Goal: Find specific page/section: Find specific page/section

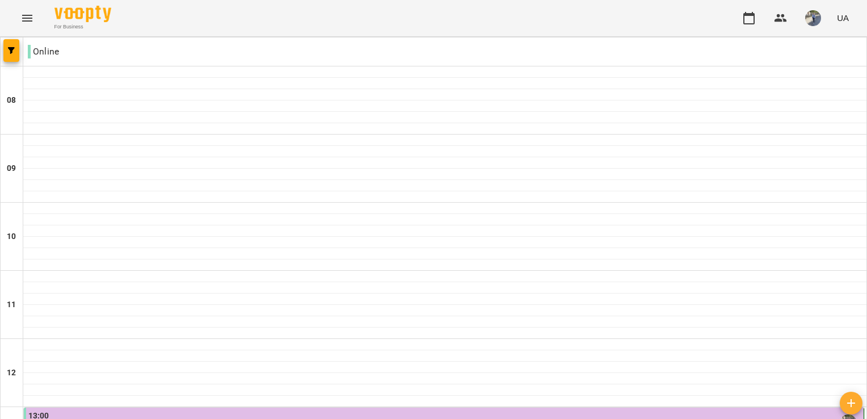
scroll to position [744, 0]
click at [813, 22] on img "button" at bounding box center [813, 18] width 16 height 16
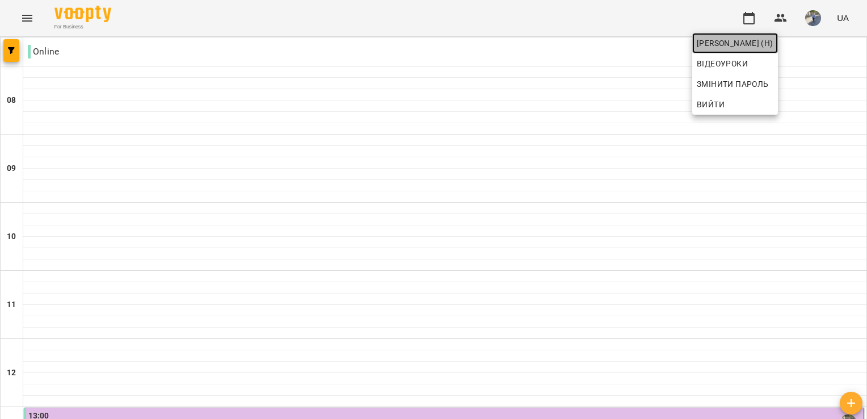
click at [773, 47] on span "[PERSON_NAME] (н)" at bounding box center [735, 43] width 77 height 14
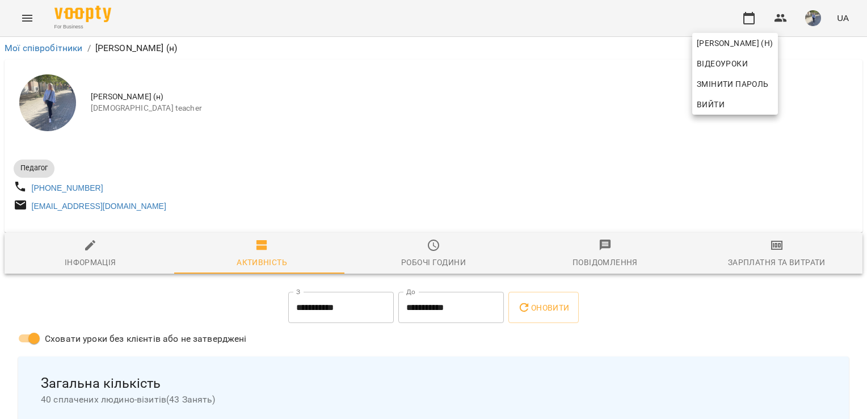
click at [23, 17] on div at bounding box center [433, 209] width 867 height 419
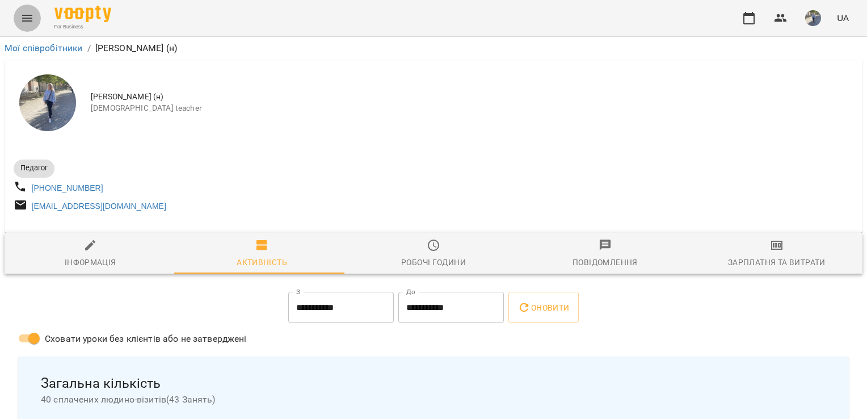
click at [23, 17] on icon "Menu" at bounding box center [27, 18] width 14 height 14
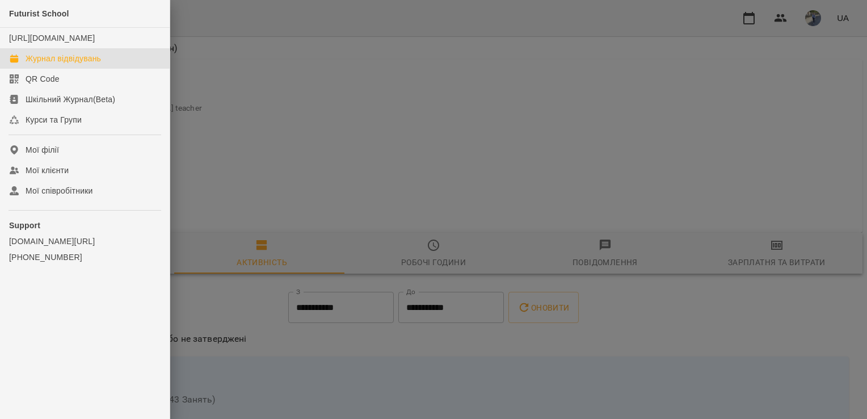
click at [60, 64] on div "Журнал відвідувань" at bounding box center [63, 58] width 75 height 11
